Goal: Information Seeking & Learning: Learn about a topic

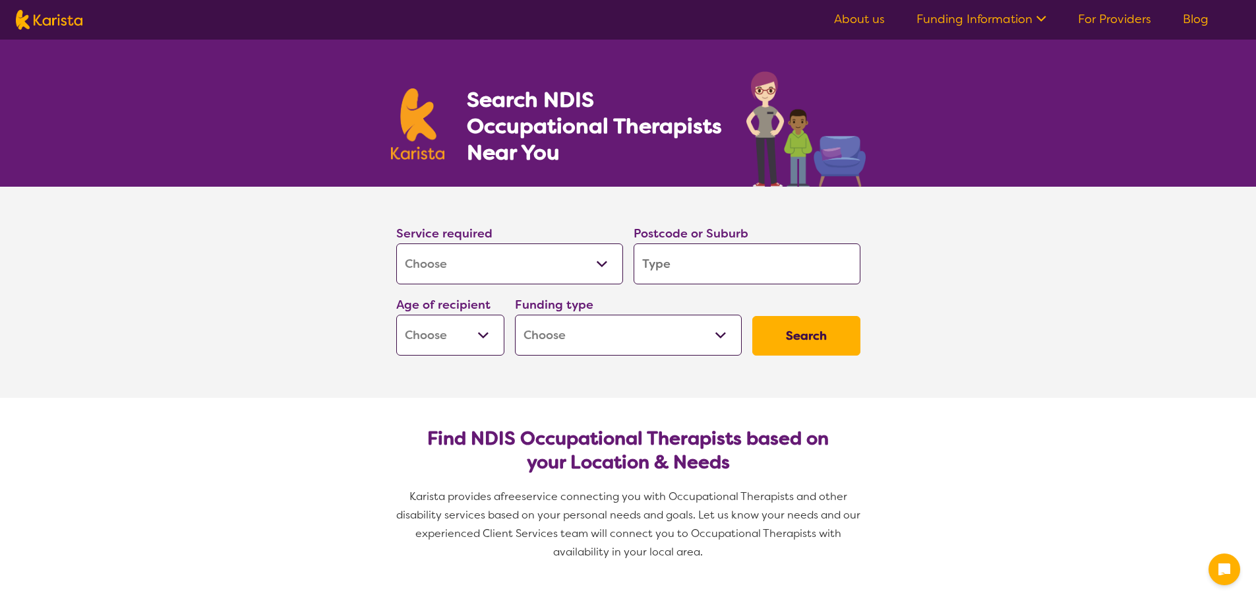
select select "[MEDICAL_DATA]"
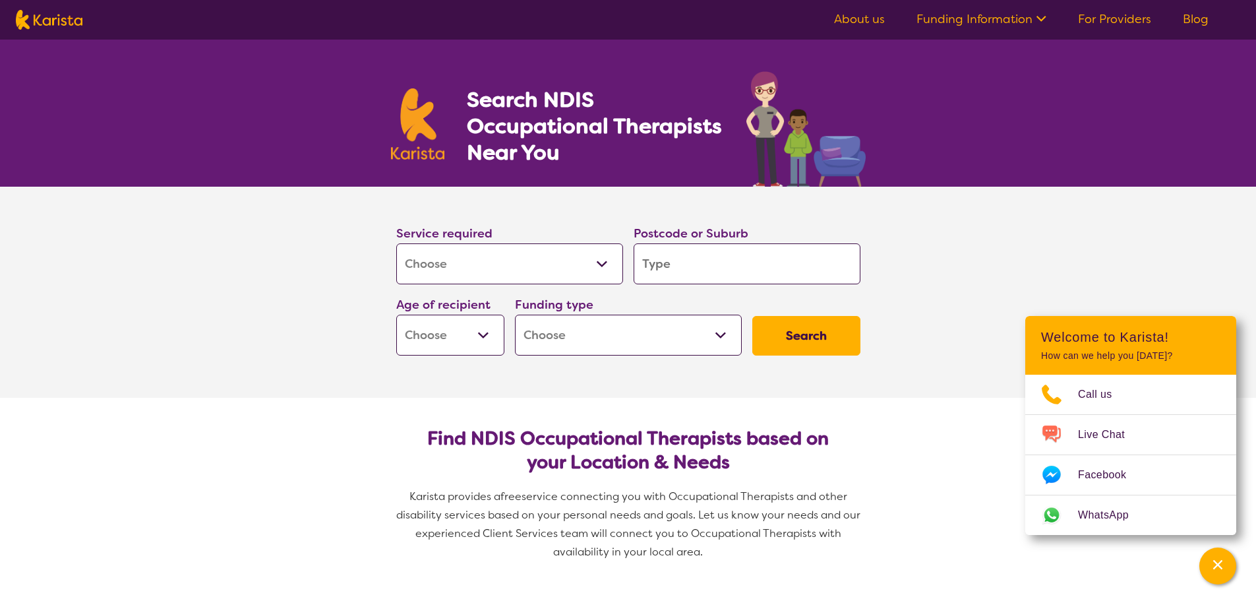
click at [686, 262] on input "search" at bounding box center [746, 263] width 227 height 41
type input "R"
type input "Re"
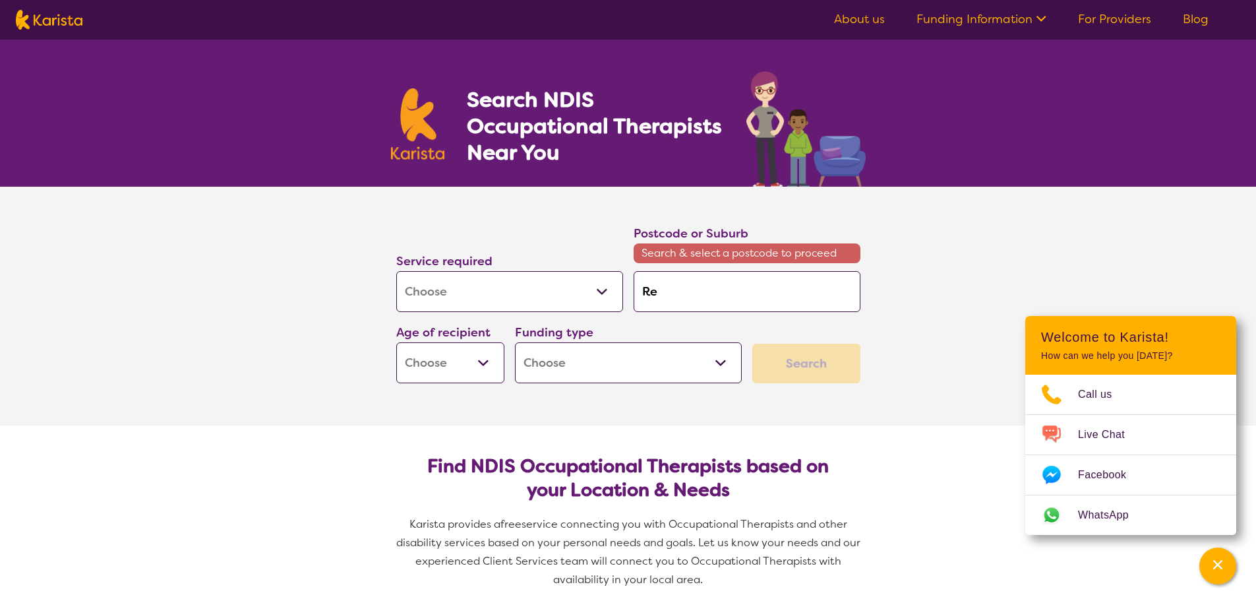
type input "Red"
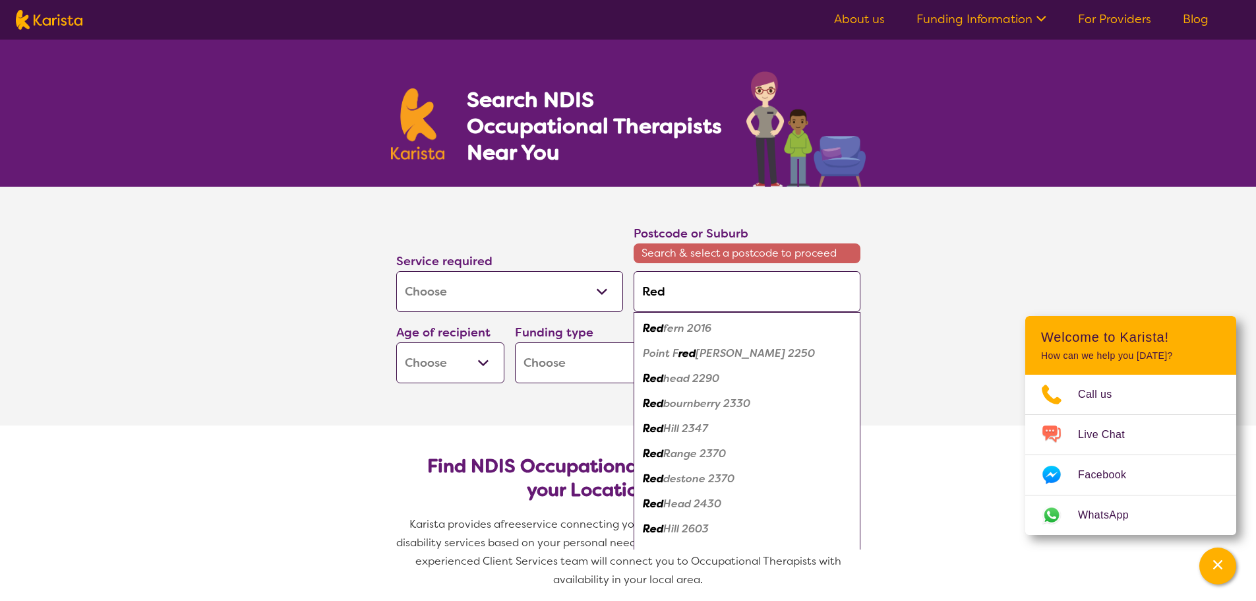
type input "Redb"
type input "Redba"
type input "Redban"
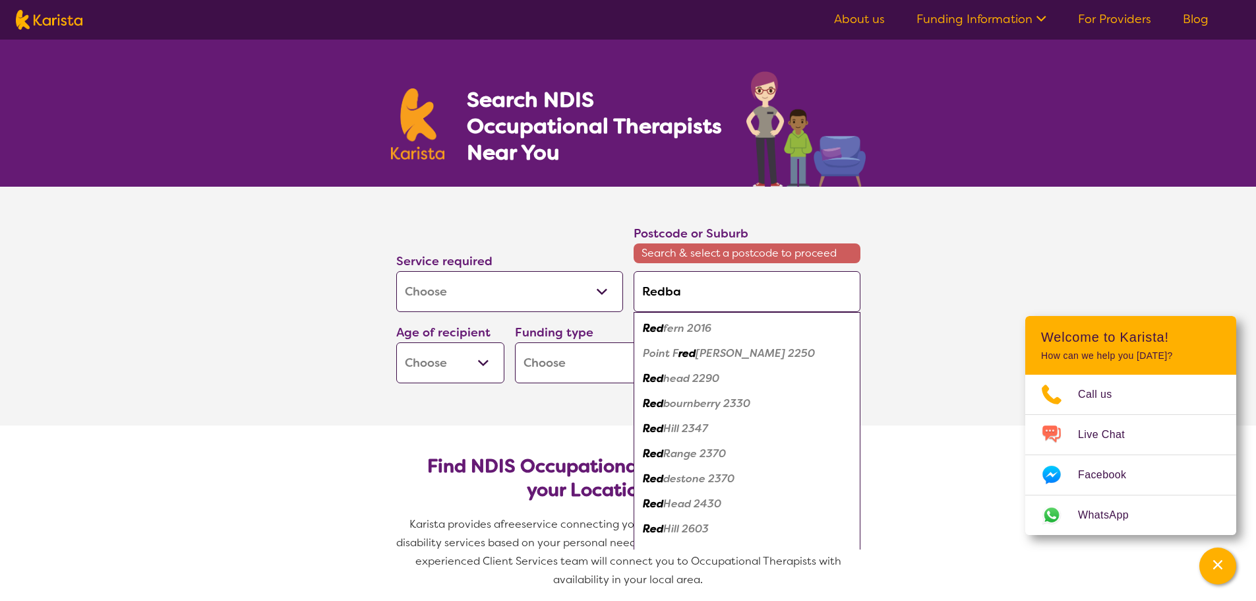
type input "Redban"
type input "Redbank"
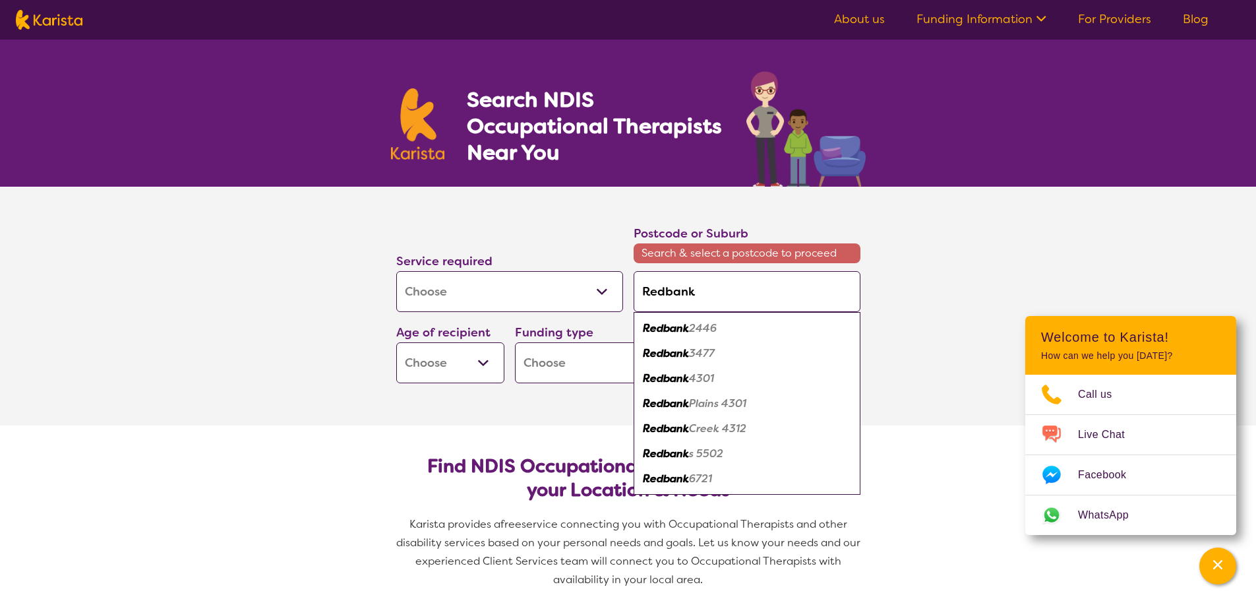
type input "Redbank"
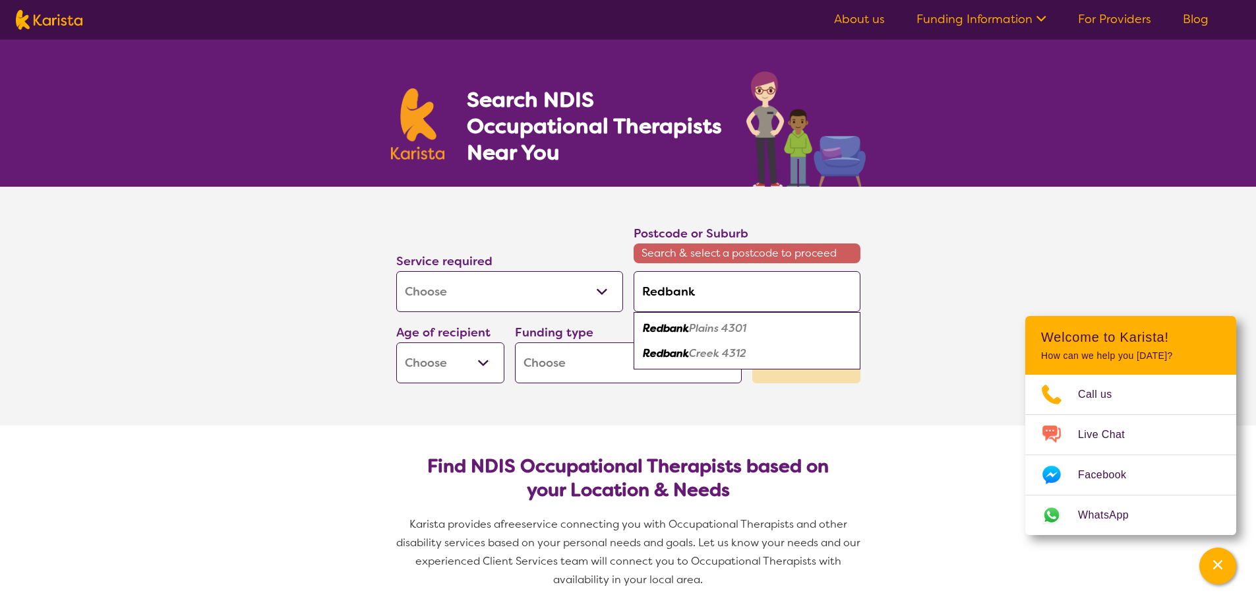
click at [709, 334] on em "Plains 4301" at bounding box center [717, 328] width 57 height 14
type input "4301"
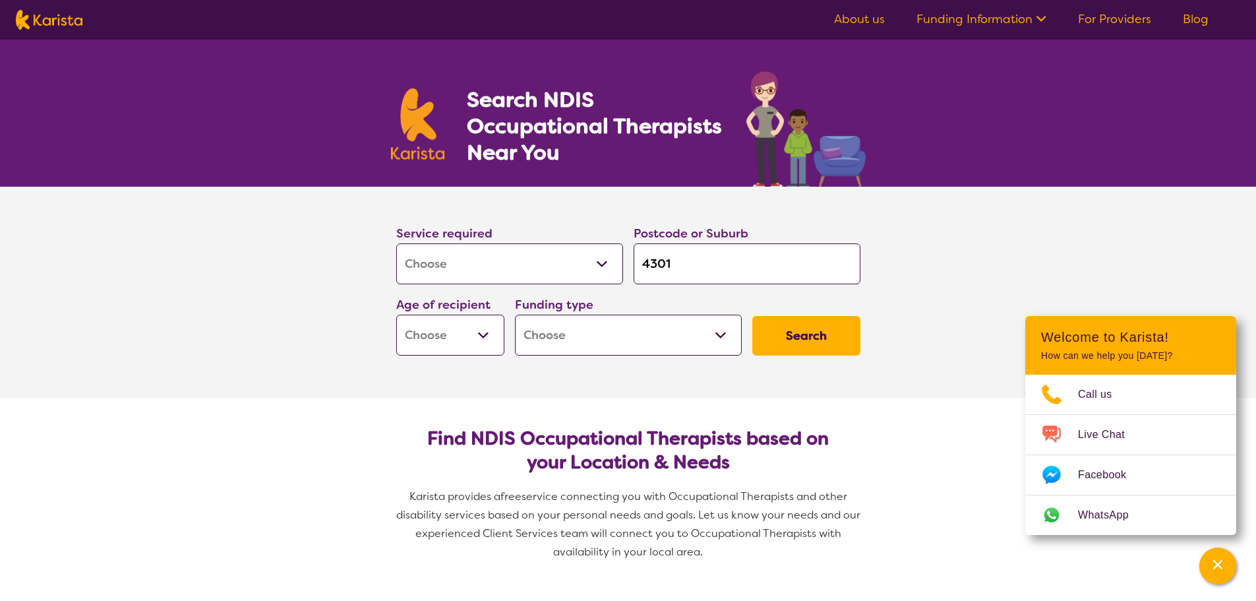
click at [483, 332] on select "Early Childhood - 0 to 9 Child - 10 to 11 Adolescent - 12 to 17 Adult - 18 to 6…" at bounding box center [450, 334] width 108 height 41
select select "AD"
click at [396, 314] on select "Early Childhood - 0 to 9 Child - 10 to 11 Adolescent - 12 to 17 Adult - 18 to 6…" at bounding box center [450, 334] width 108 height 41
select select "AD"
click at [636, 336] on select "Home Care Package (HCP) National Disability Insurance Scheme (NDIS) I don't know" at bounding box center [628, 334] width 227 height 41
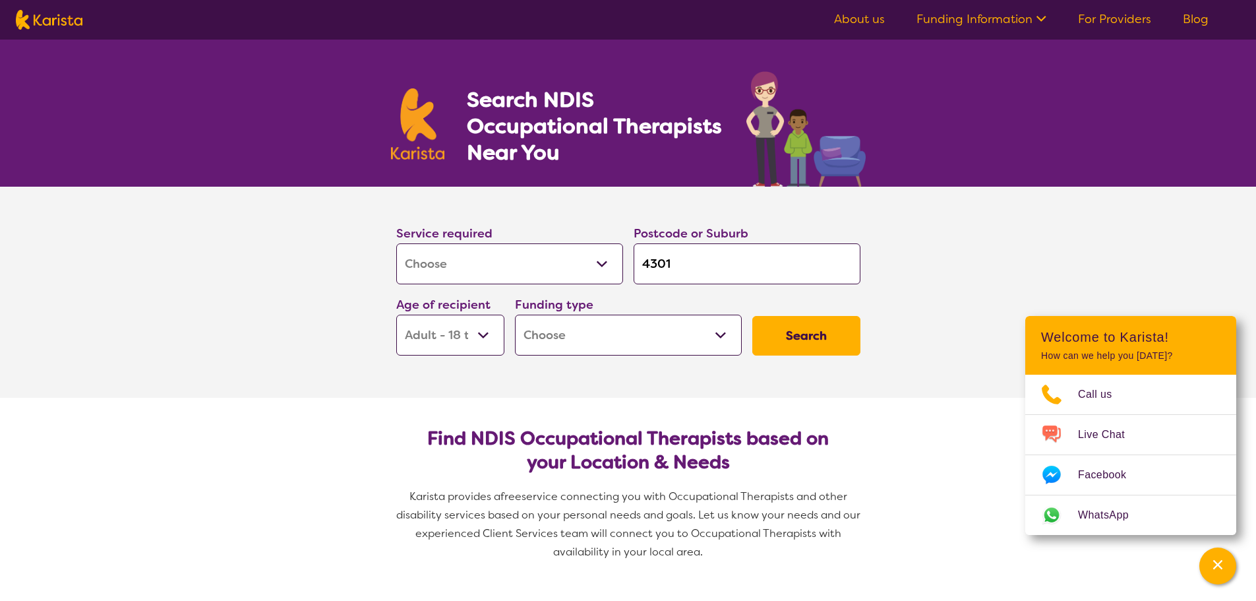
click at [604, 338] on select "Home Care Package (HCP) National Disability Insurance Scheme (NDIS) I don't know" at bounding box center [628, 334] width 227 height 41
click at [813, 336] on button "Search" at bounding box center [806, 336] width 108 height 40
click at [625, 338] on select "Home Care Package (HCP) National Disability Insurance Scheme (NDIS) I don't know" at bounding box center [628, 334] width 227 height 41
select select "i-don-t-know"
click at [515, 314] on select "Home Care Package (HCP) National Disability Insurance Scheme (NDIS) I don't know" at bounding box center [628, 334] width 227 height 41
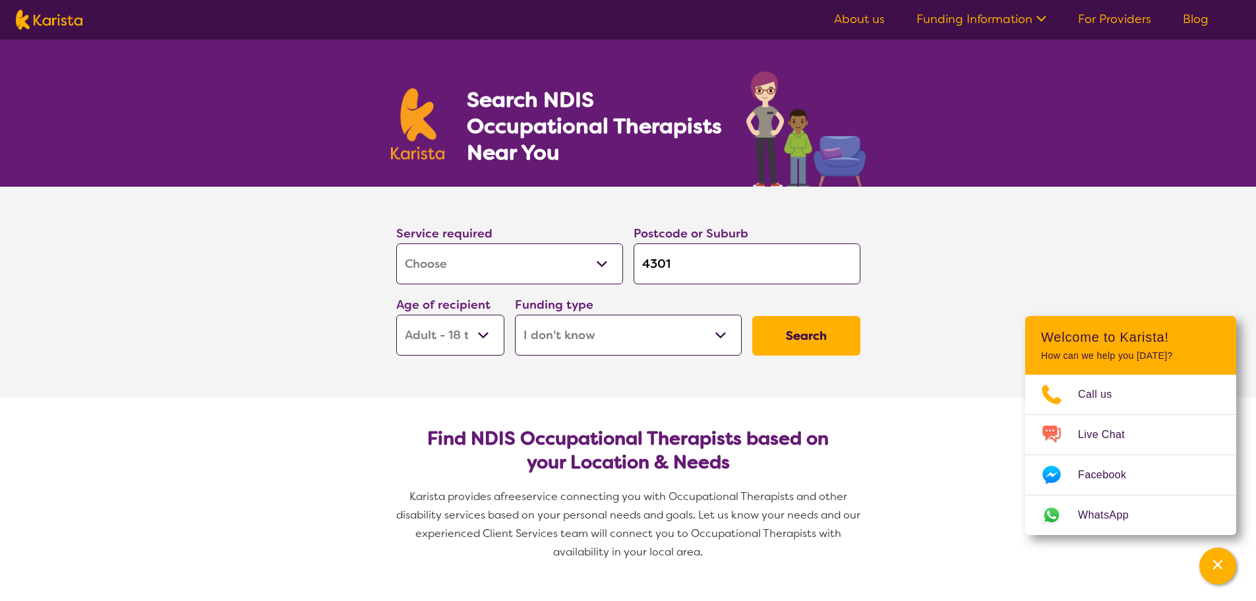
select select "i-don-t-know"
click at [784, 339] on button "Search" at bounding box center [806, 336] width 108 height 40
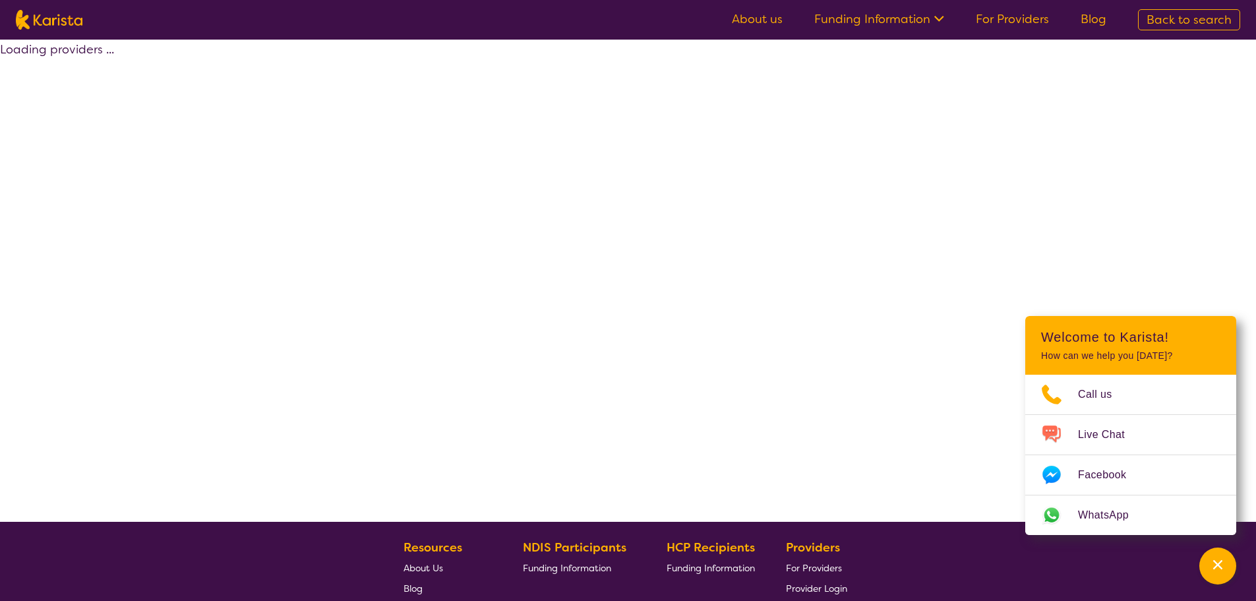
select select "[MEDICAL_DATA]"
select select "AD"
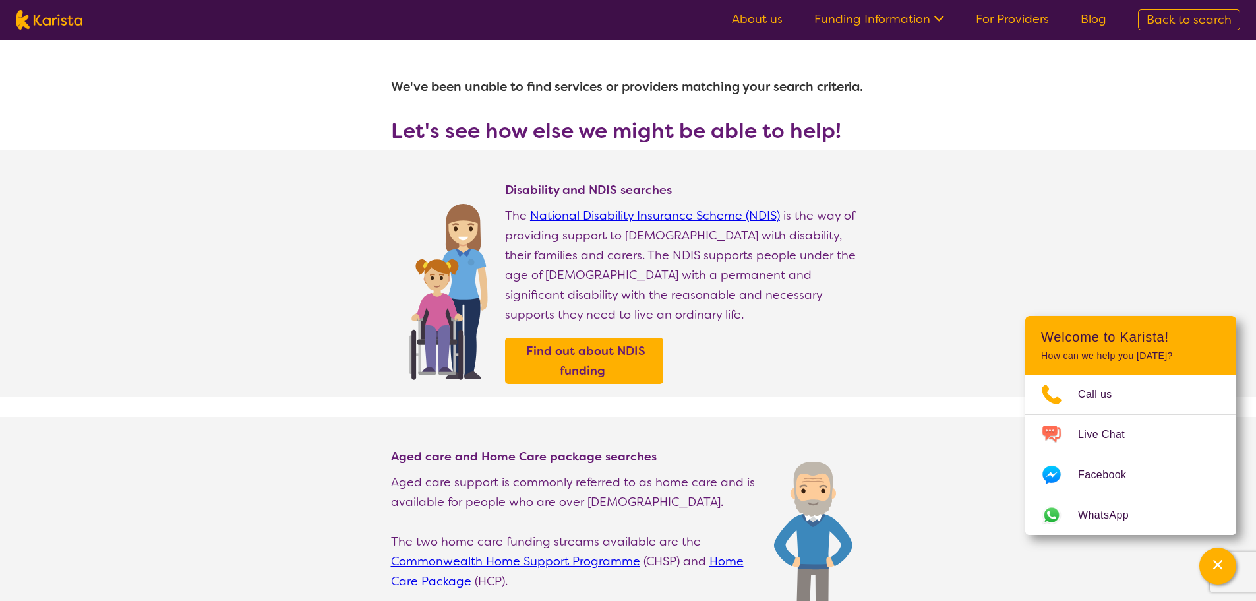
select select "[MEDICAL_DATA]"
select select "AD"
select select "i-don-t-know"
select select "[MEDICAL_DATA]"
select select "AD"
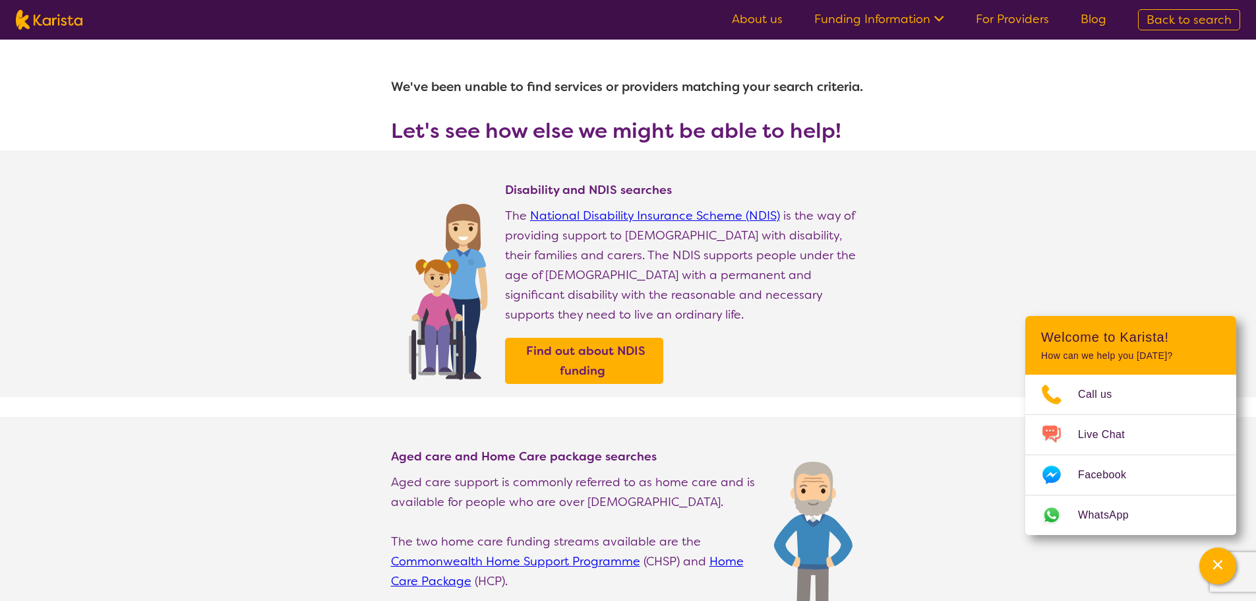
select select "i-don-t-know"
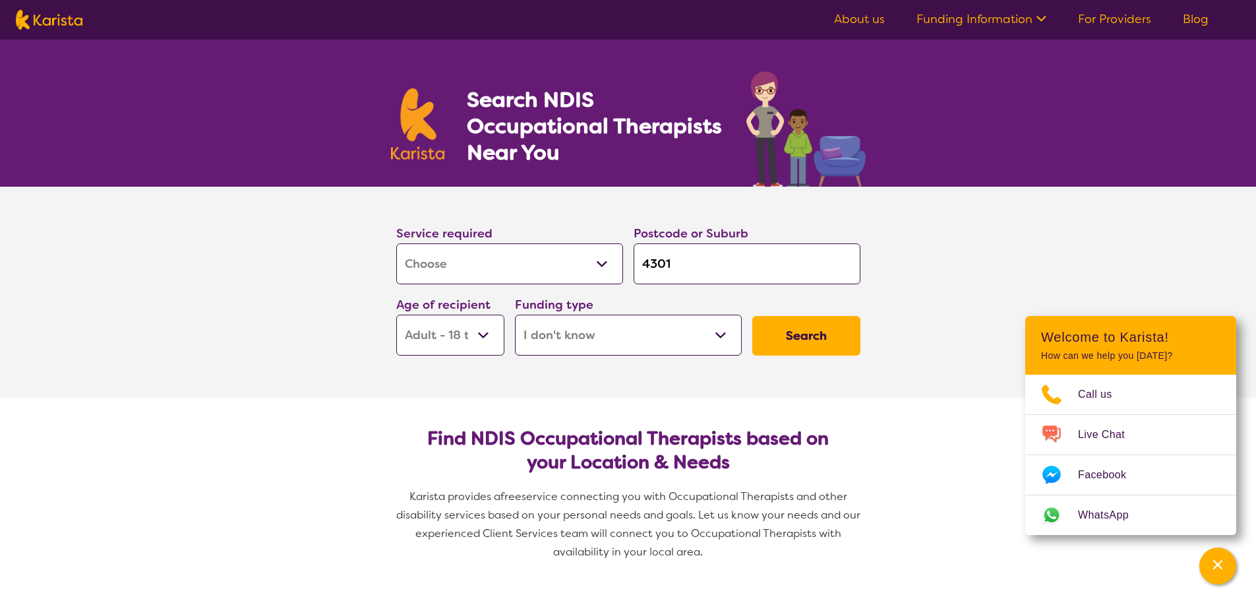
click at [608, 329] on select "Home Care Package (HCP) National Disability Insurance Scheme (NDIS) I don't know" at bounding box center [628, 334] width 227 height 41
select select
click at [515, 314] on select "Home Care Package (HCP) National Disability Insurance Scheme (NDIS) I don't know" at bounding box center [628, 334] width 227 height 41
select select
click at [808, 338] on button "Search" at bounding box center [806, 336] width 108 height 40
